Goal: Transaction & Acquisition: Register for event/course

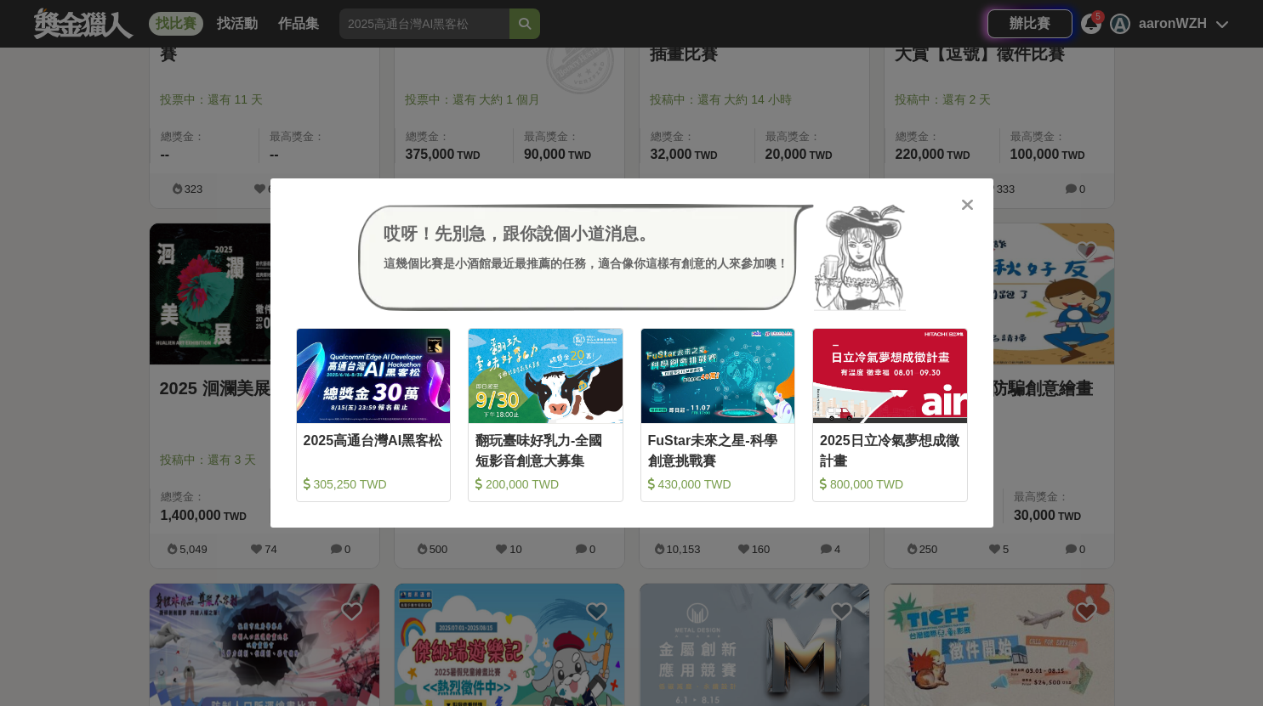
click at [965, 200] on icon at bounding box center [967, 204] width 13 height 17
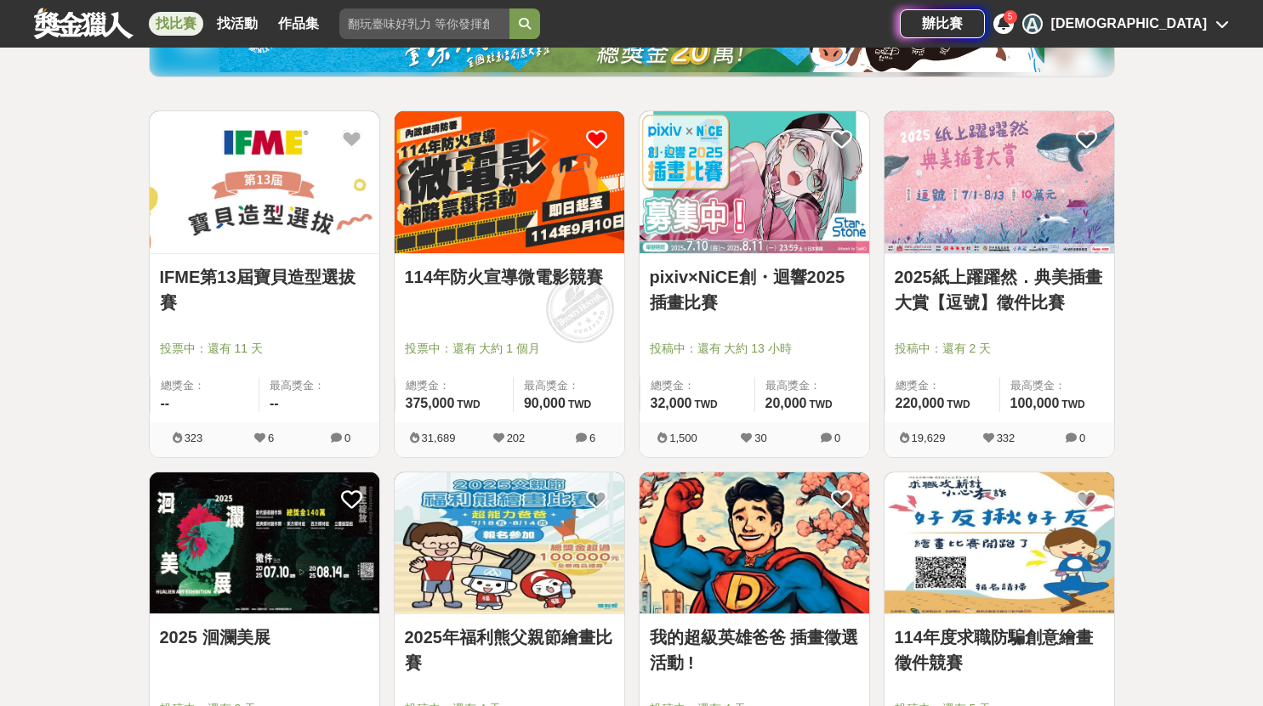
scroll to position [510, 0]
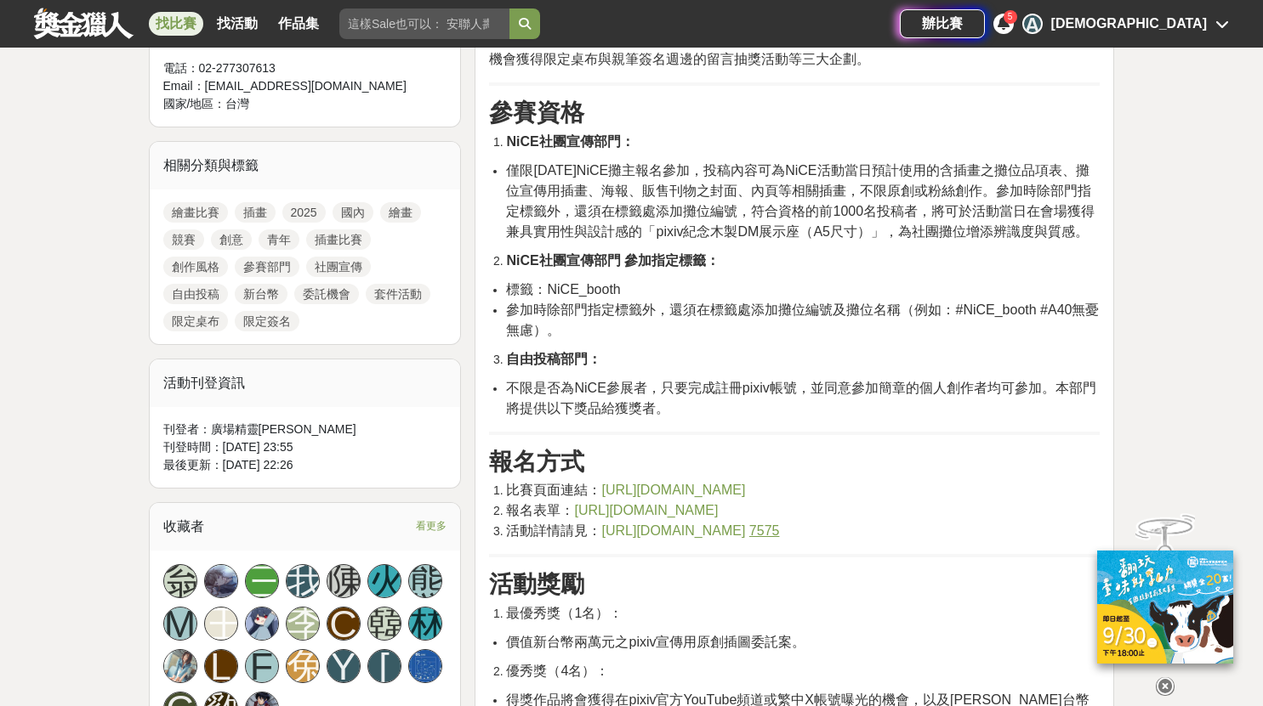
scroll to position [510, 0]
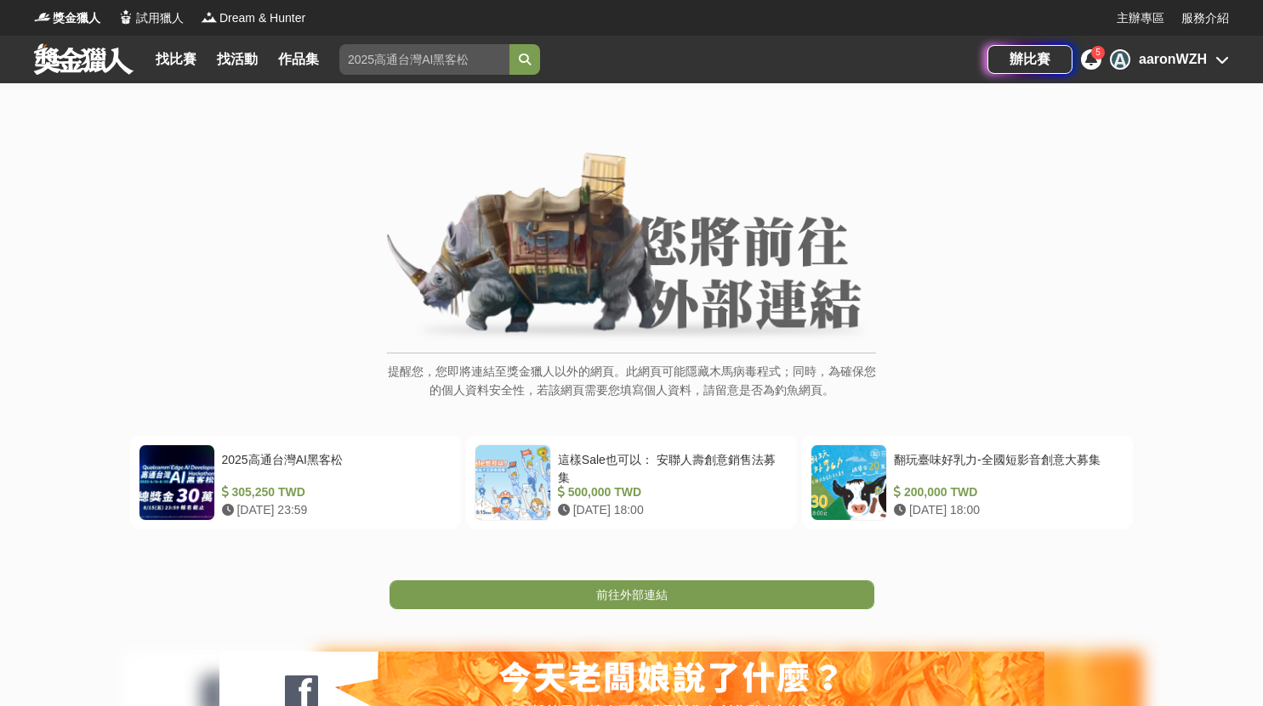
click at [684, 586] on link "前往外部連結" at bounding box center [631, 595] width 485 height 29
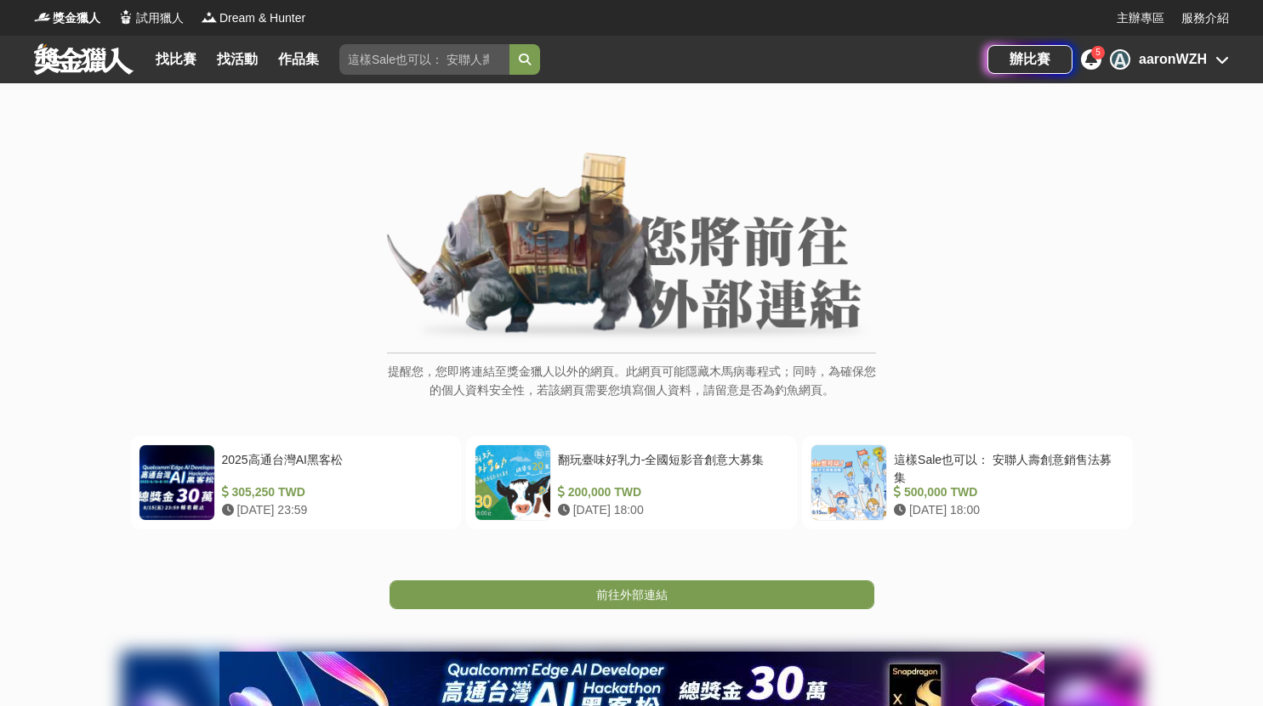
click at [638, 604] on link "前往外部連結" at bounding box center [631, 595] width 485 height 29
